Goal: Task Accomplishment & Management: Manage account settings

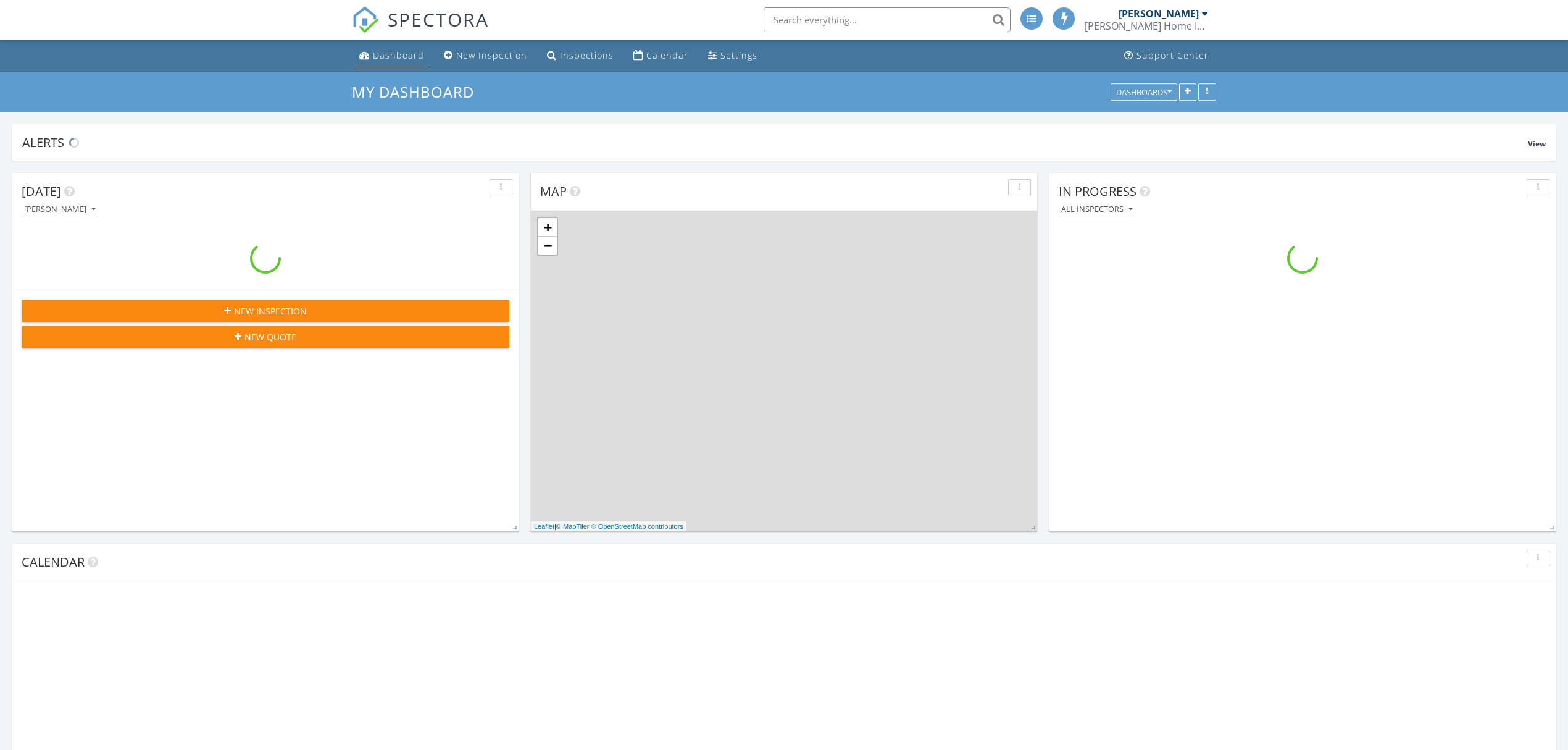
scroll to position [1149, 1593]
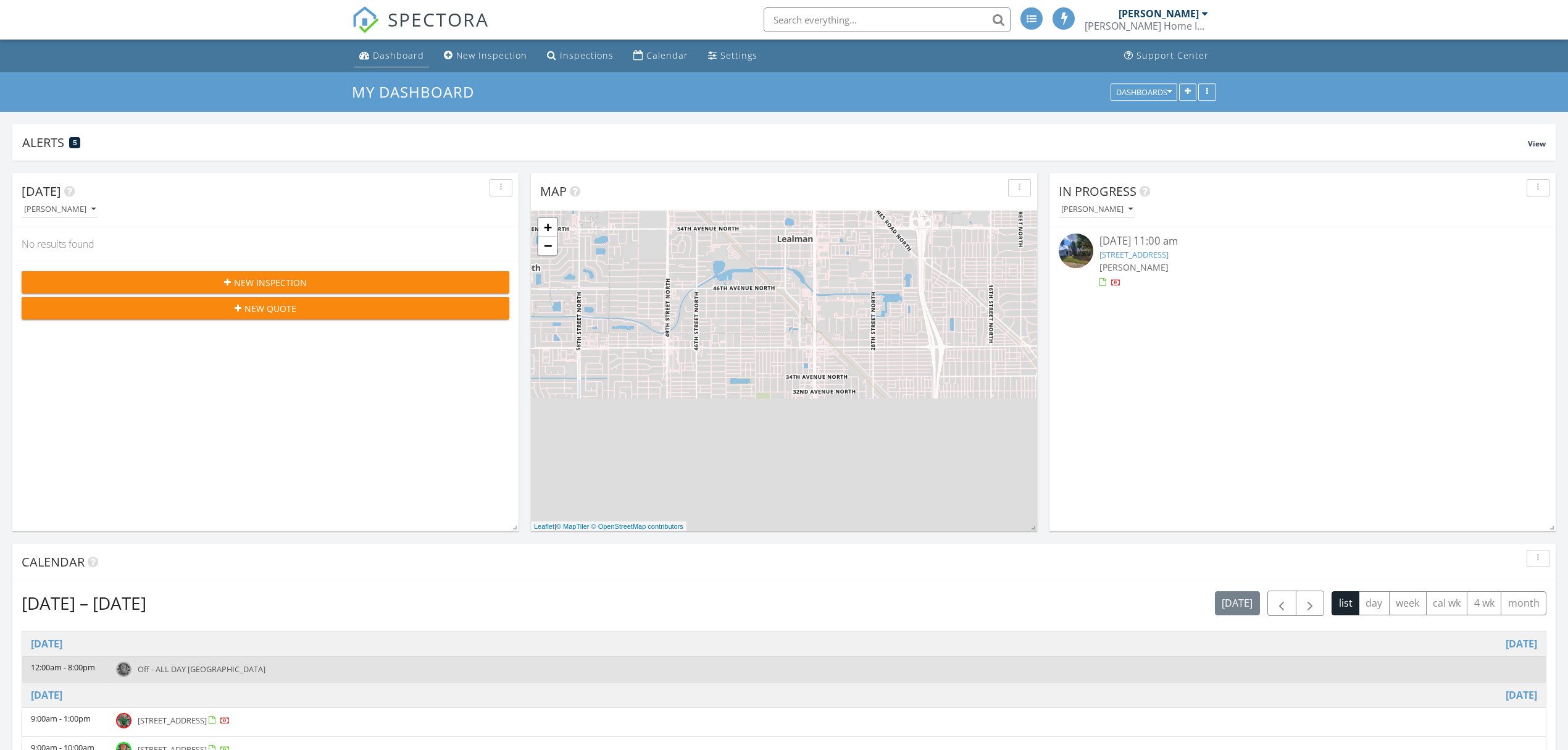
click at [386, 56] on div "Dashboard" at bounding box center [398, 55] width 51 height 12
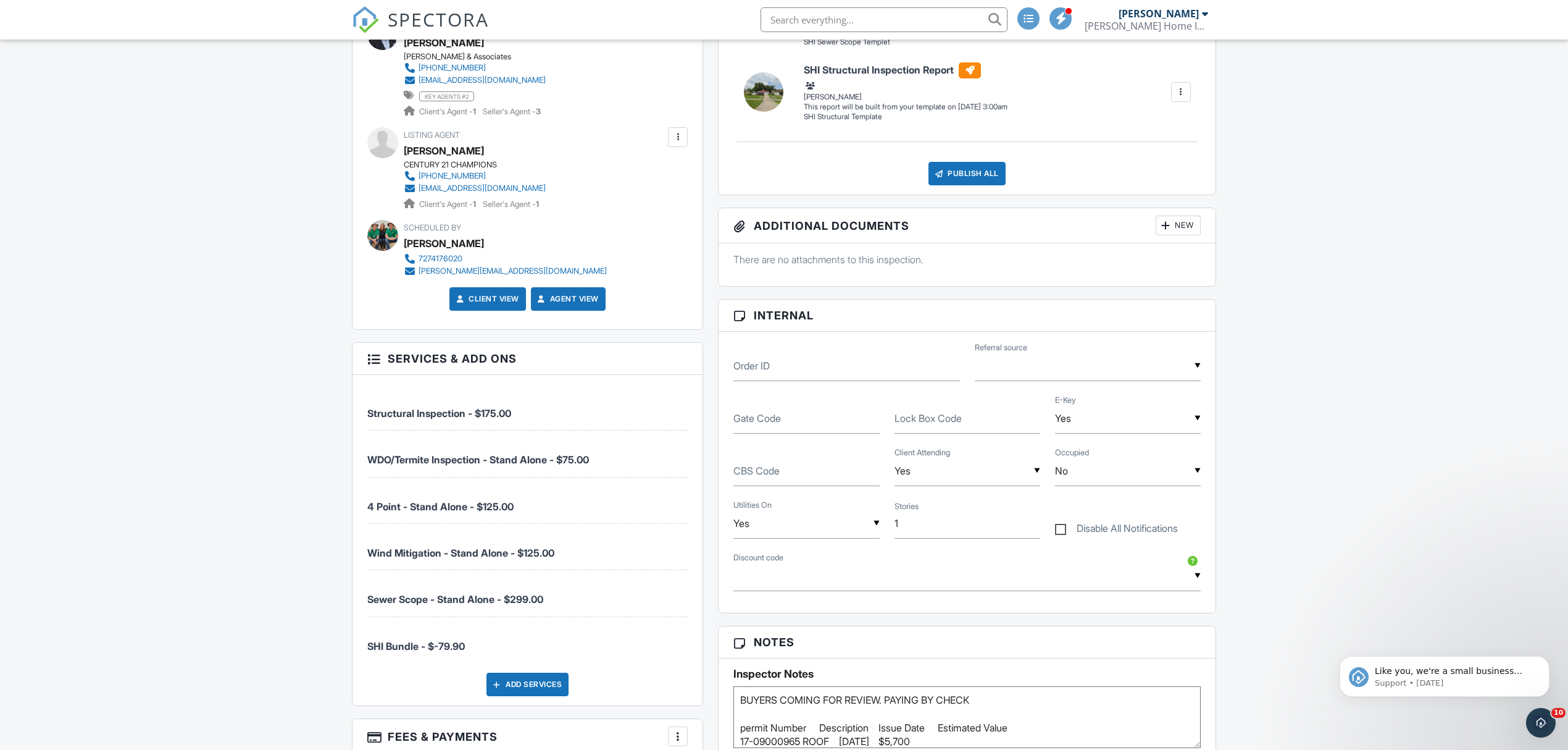
scroll to position [658, 0]
